Goal: Task Accomplishment & Management: Manage account settings

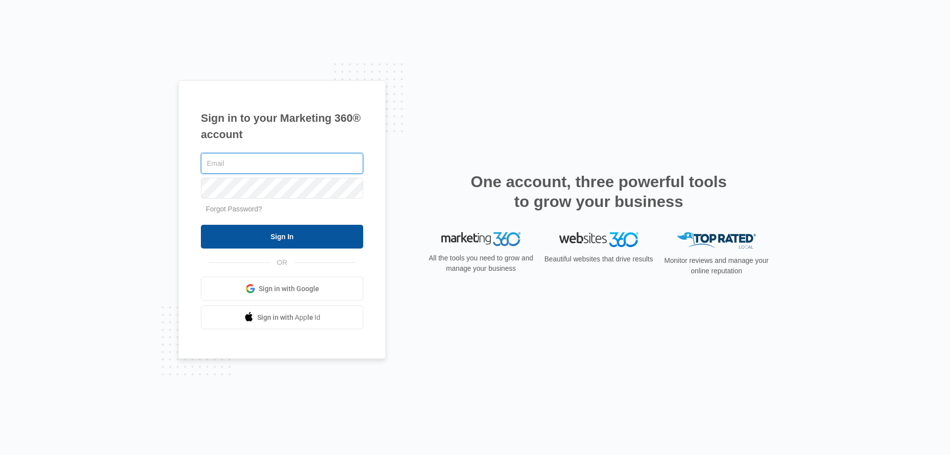
type input "mike@megastorebuilders.com"
click at [317, 235] on input "Sign In" at bounding box center [282, 237] width 162 height 24
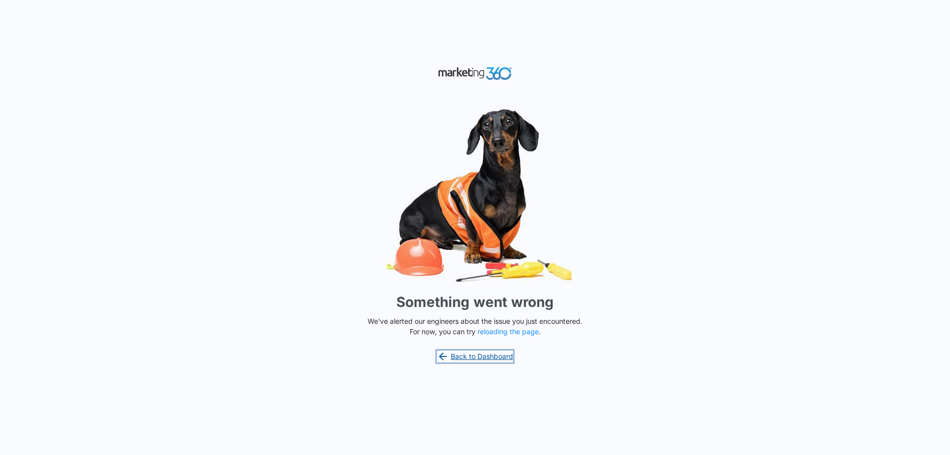
click at [483, 355] on link "Back to Dashboard" at bounding box center [475, 356] width 76 height 12
